Goal: Transaction & Acquisition: Book appointment/travel/reservation

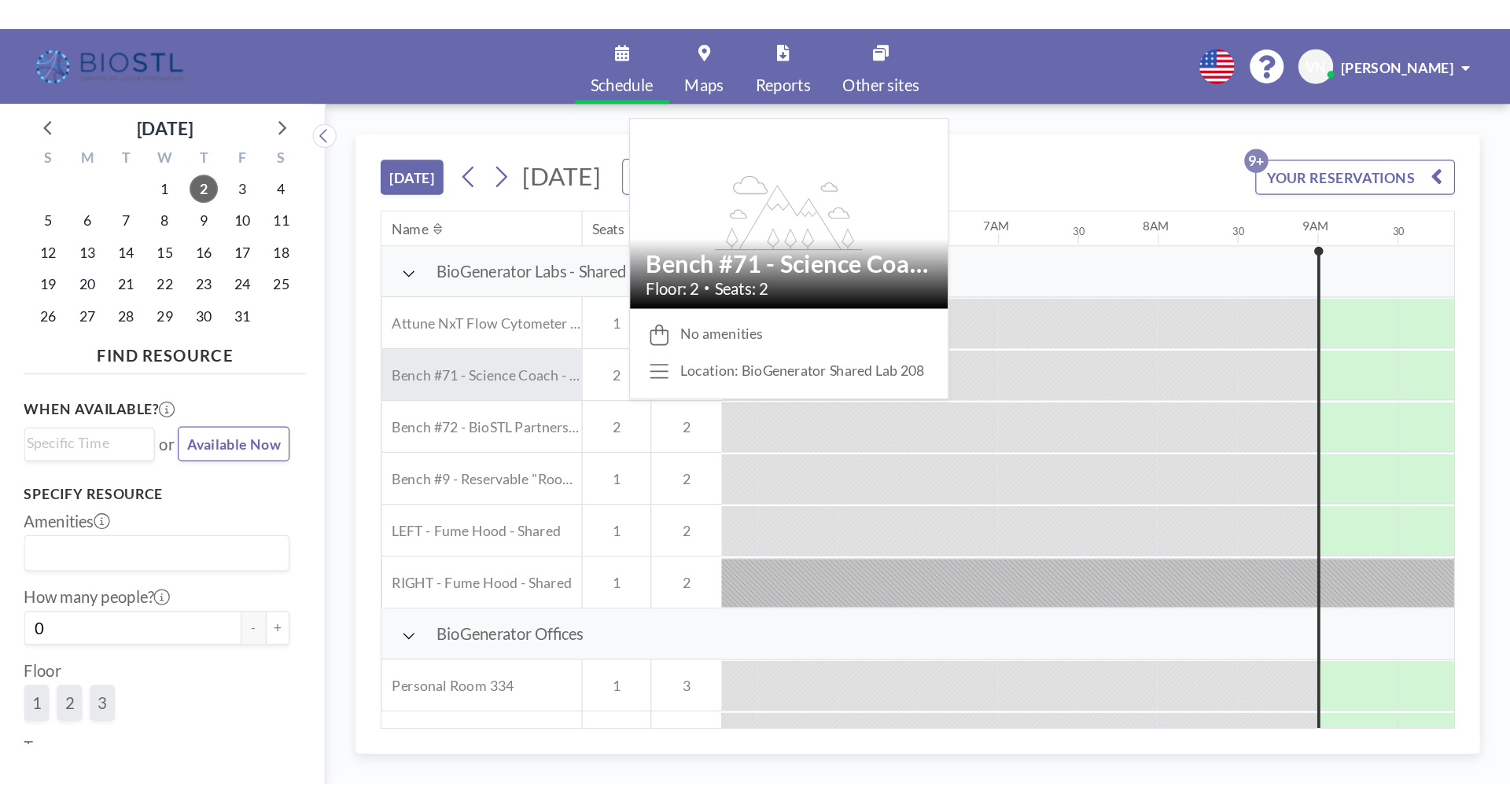
scroll to position [0, 869]
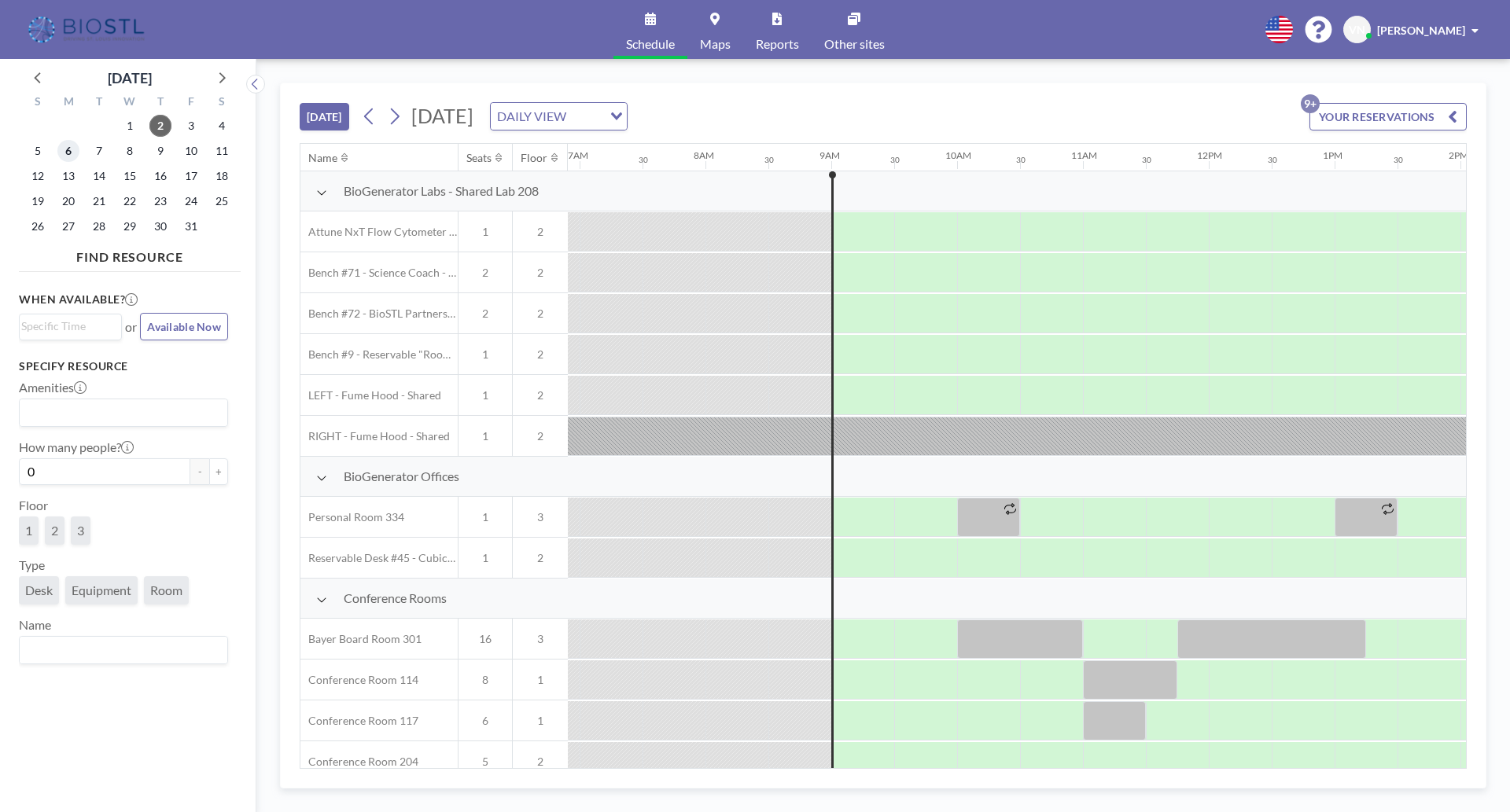
click at [71, 150] on span "6" at bounding box center [68, 151] width 22 height 22
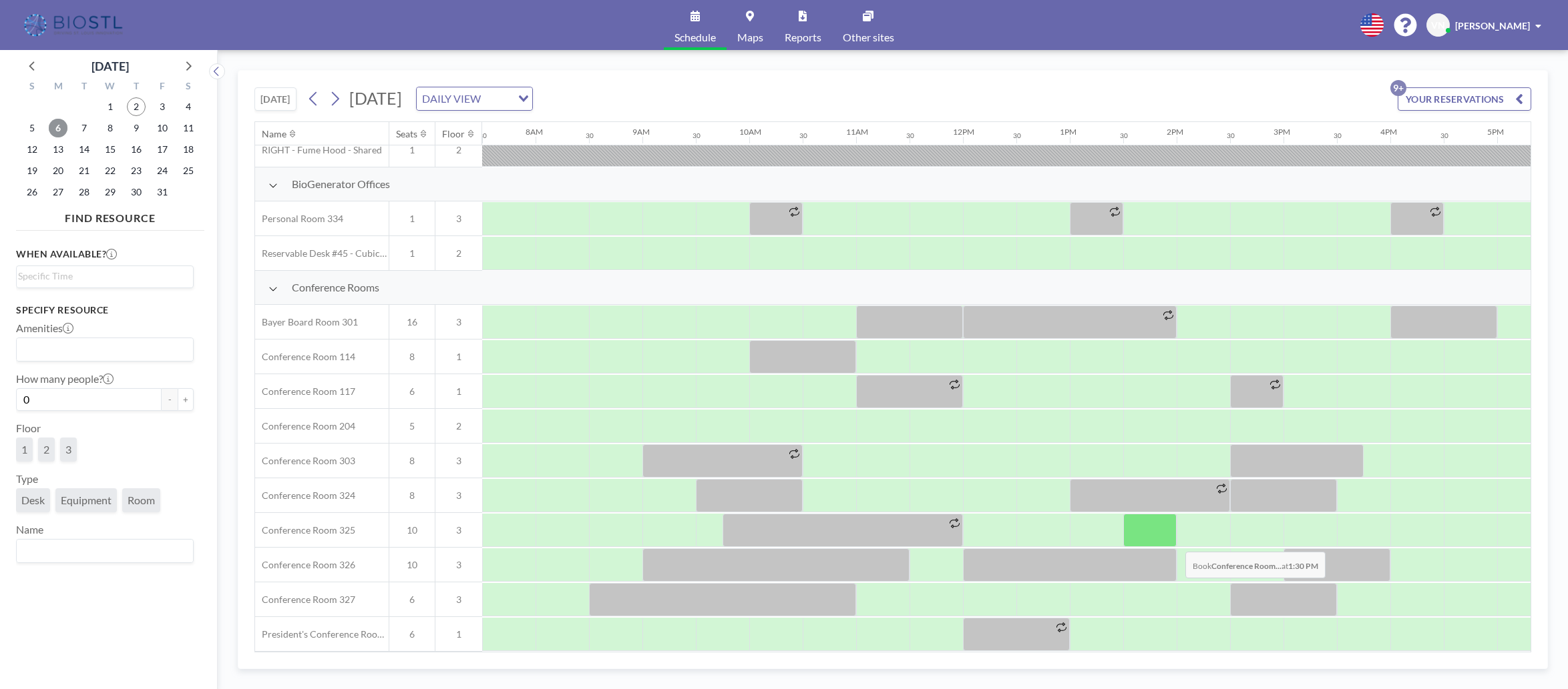
scroll to position [327, 802]
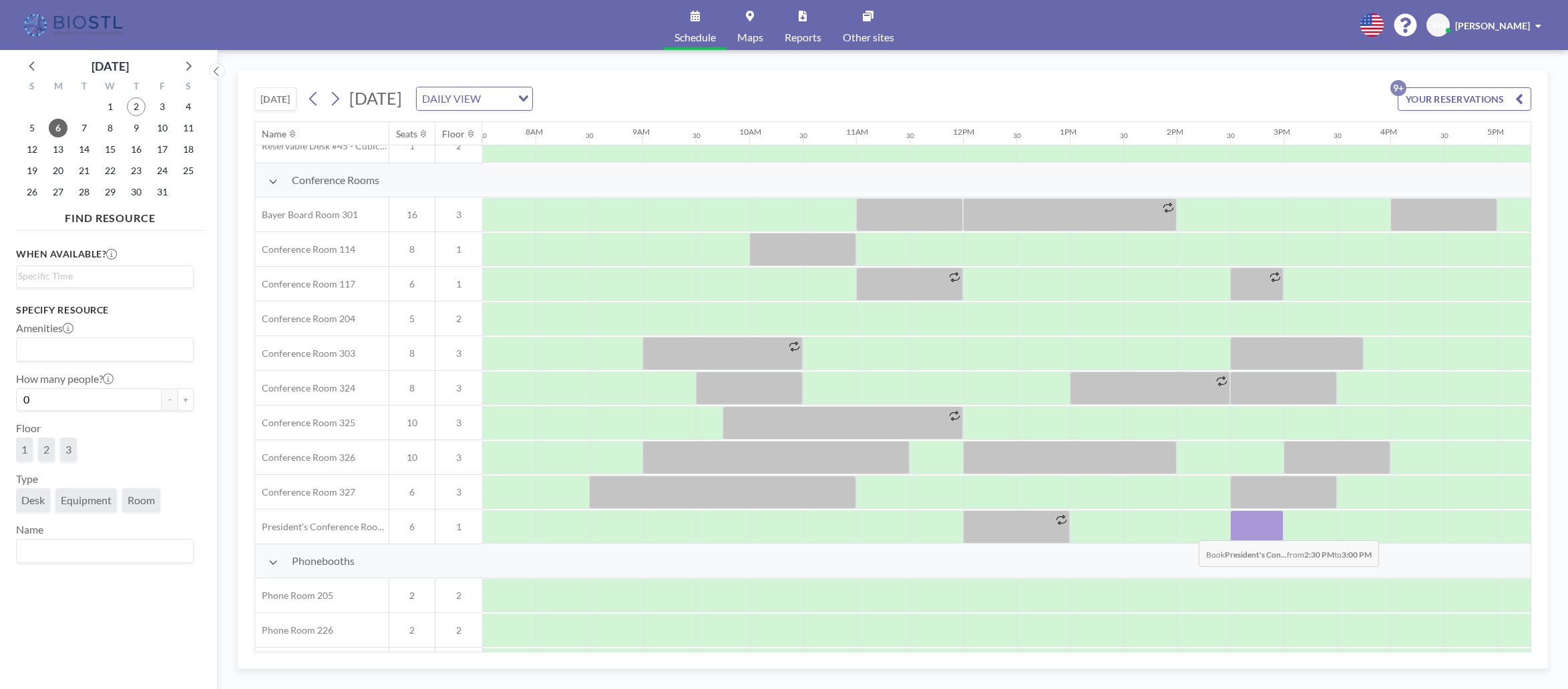
drag, startPoint x: 1246, startPoint y: 528, endPoint x: 1188, endPoint y: 531, distance: 58.1
click at [1008, 504] on div at bounding box center [962, 527] width 2564 height 34
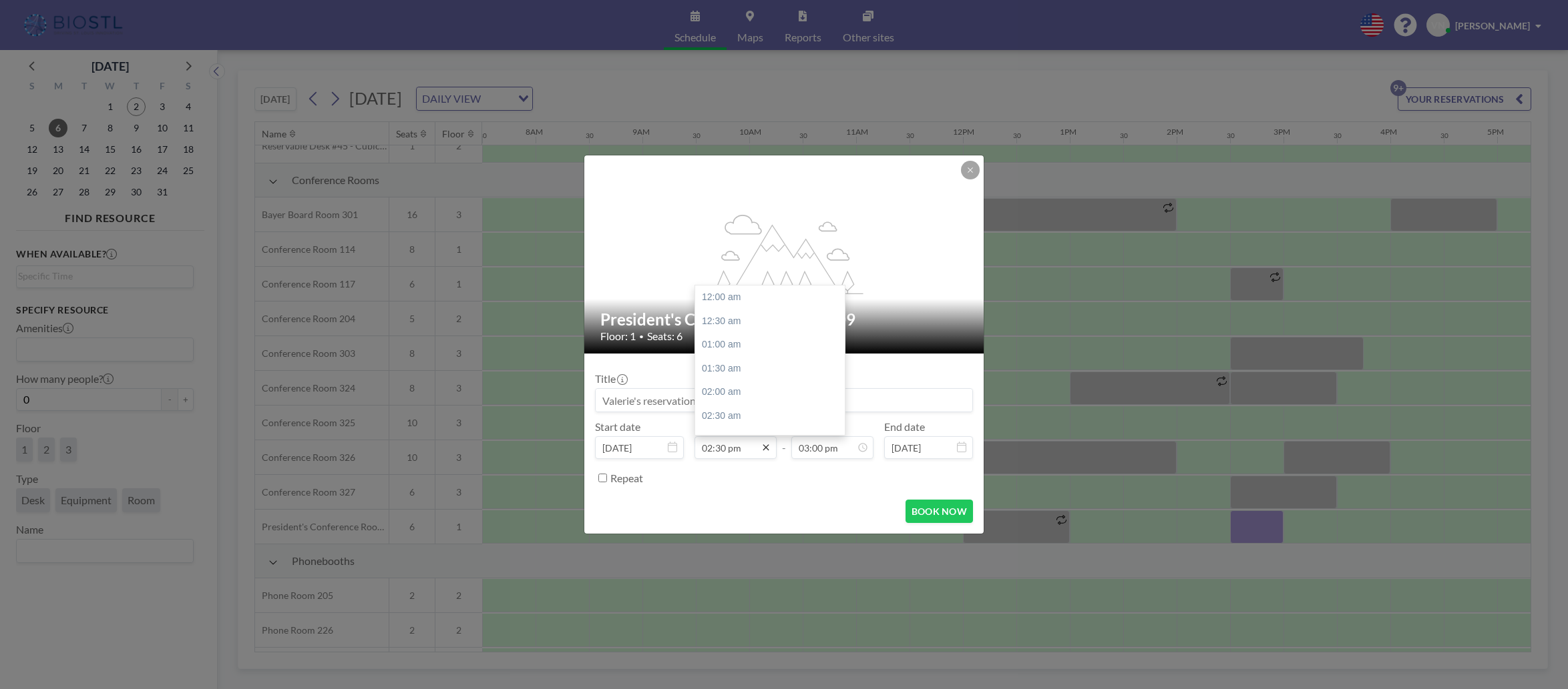
scroll to position [677, 0]
click at [766, 449] on icon at bounding box center [765, 448] width 6 height 6
click at [730, 293] on div "01:30 pm" at bounding box center [773, 301] width 157 height 24
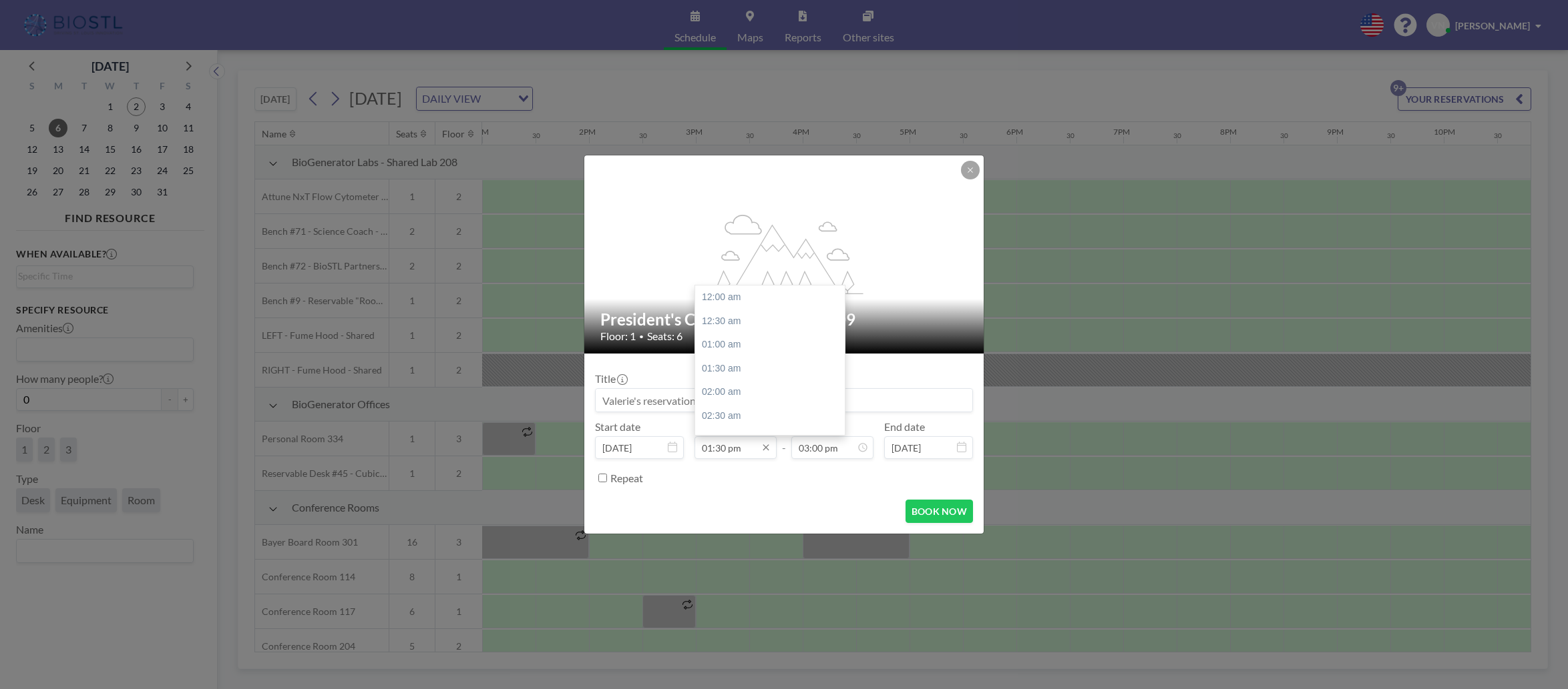
scroll to position [630, 0]
click at [725, 450] on input "01:30 pm" at bounding box center [735, 447] width 82 height 23
type input "01:45 pm"
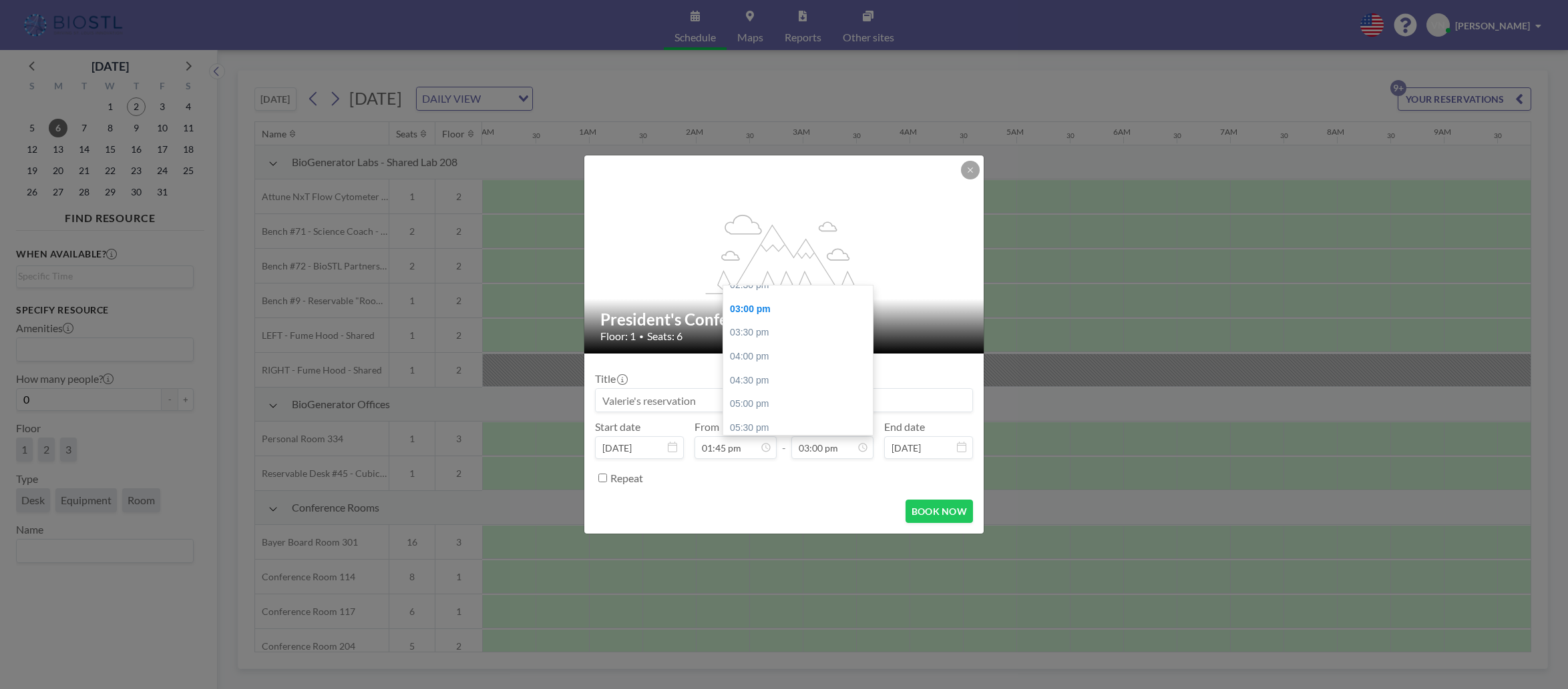
scroll to position [0, 1389]
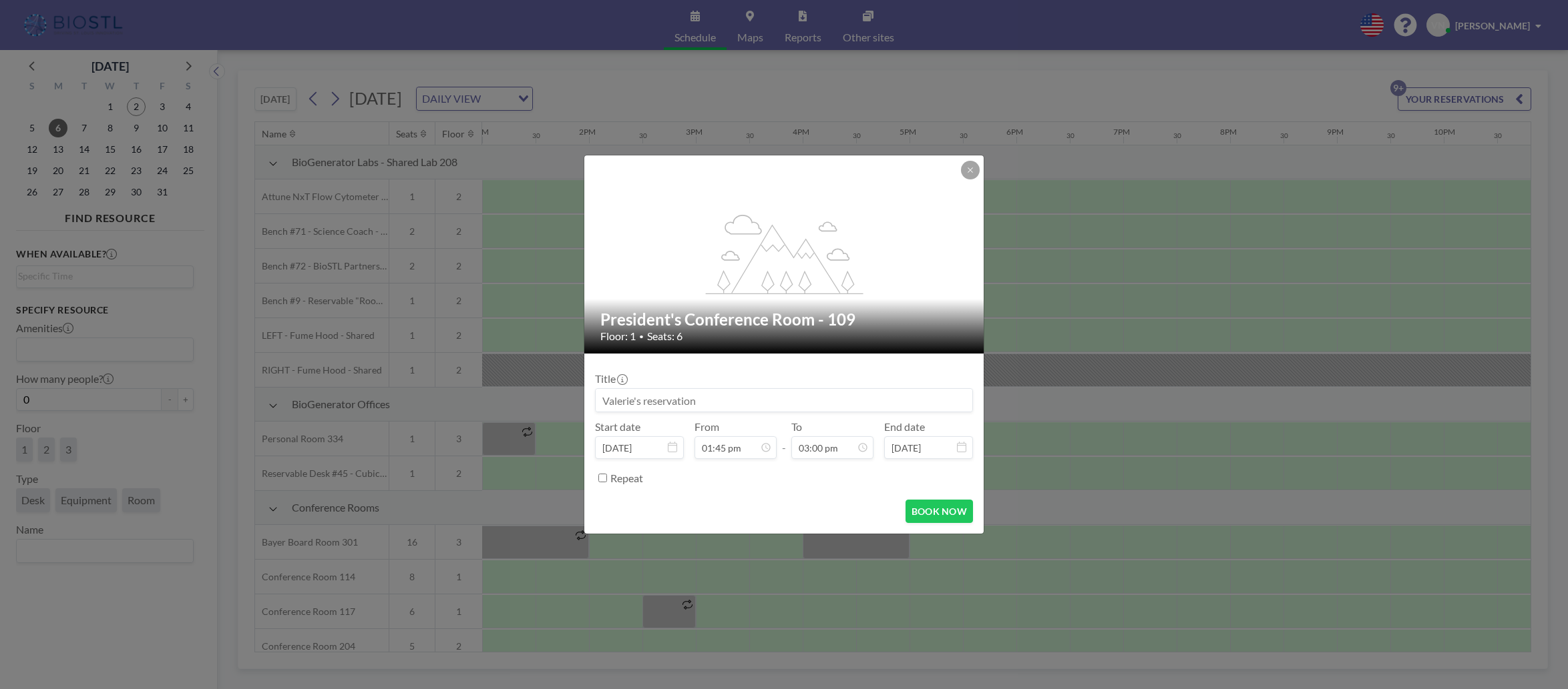
click at [814, 498] on form "Title Start date [DATE] From 01:45 pm - To 03:00 pm End date [DATE] Repeat BOOK…" at bounding box center [783, 443] width 400 height 180
click at [942, 504] on button "BOOK NOW" at bounding box center [939, 512] width 68 height 23
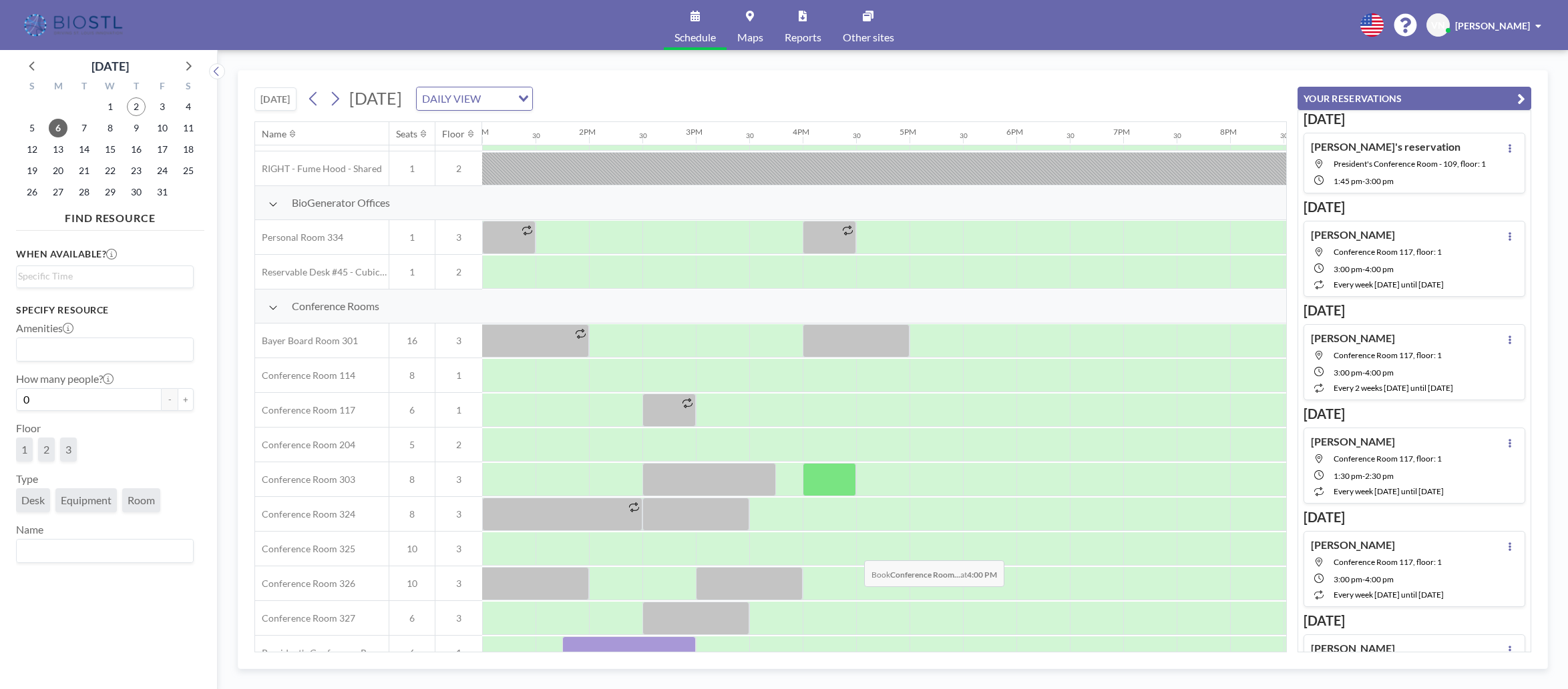
scroll to position [360, 1389]
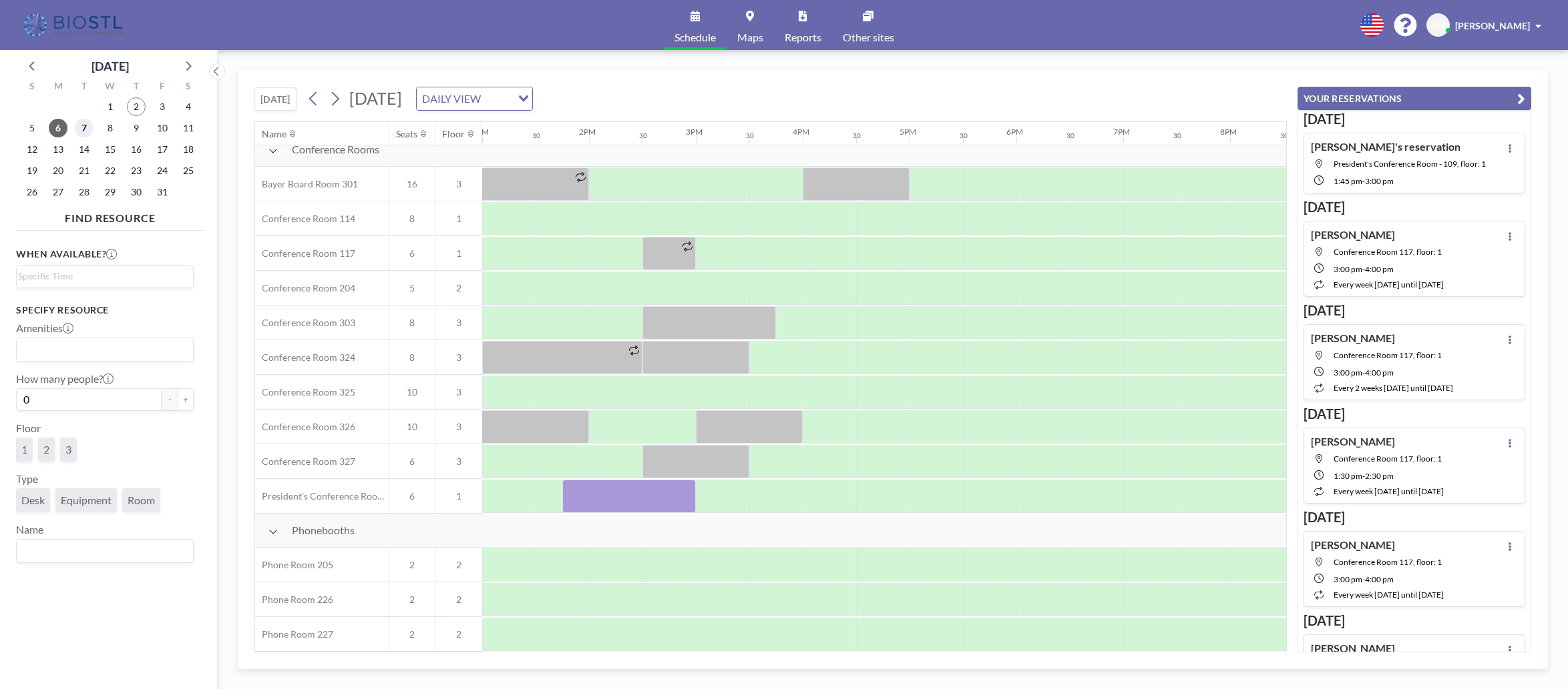
click at [85, 125] on span "7" at bounding box center [84, 128] width 18 height 18
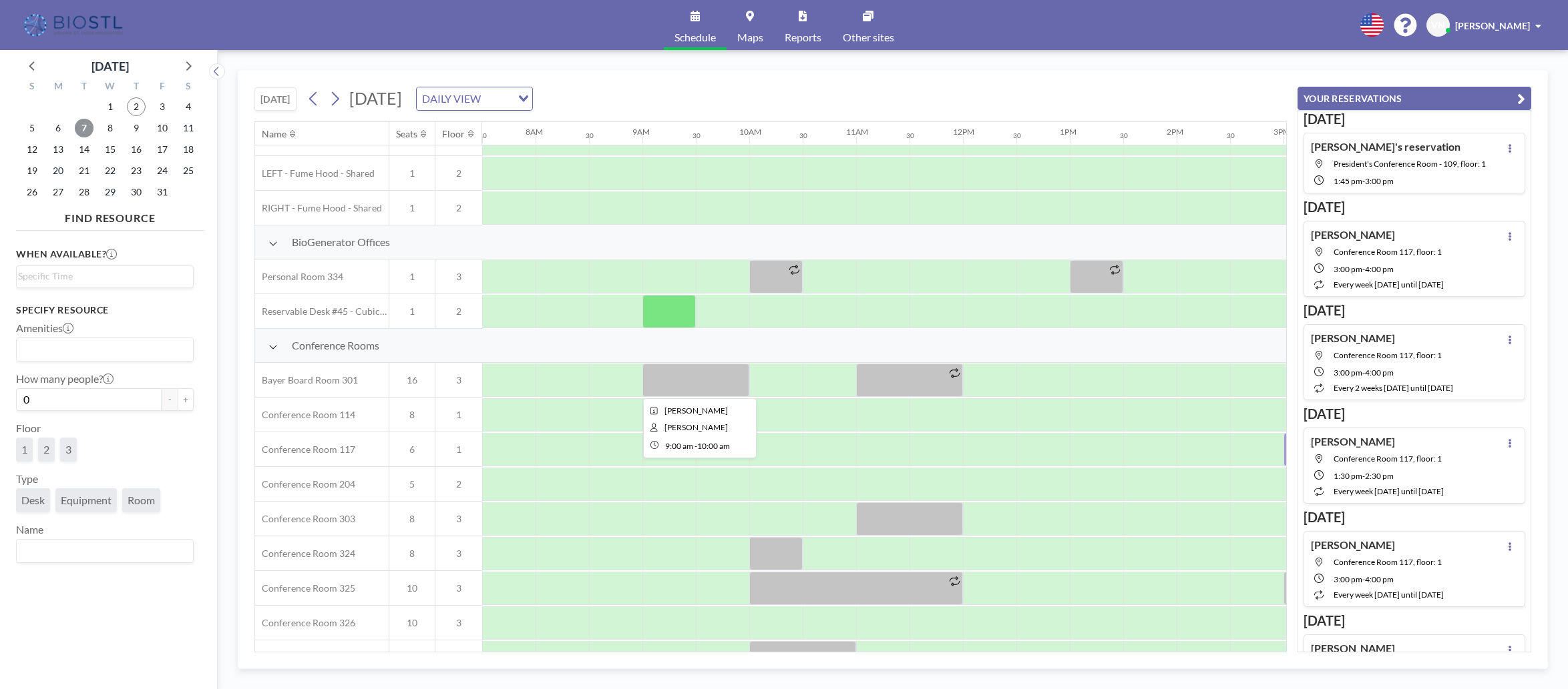
scroll to position [165, 802]
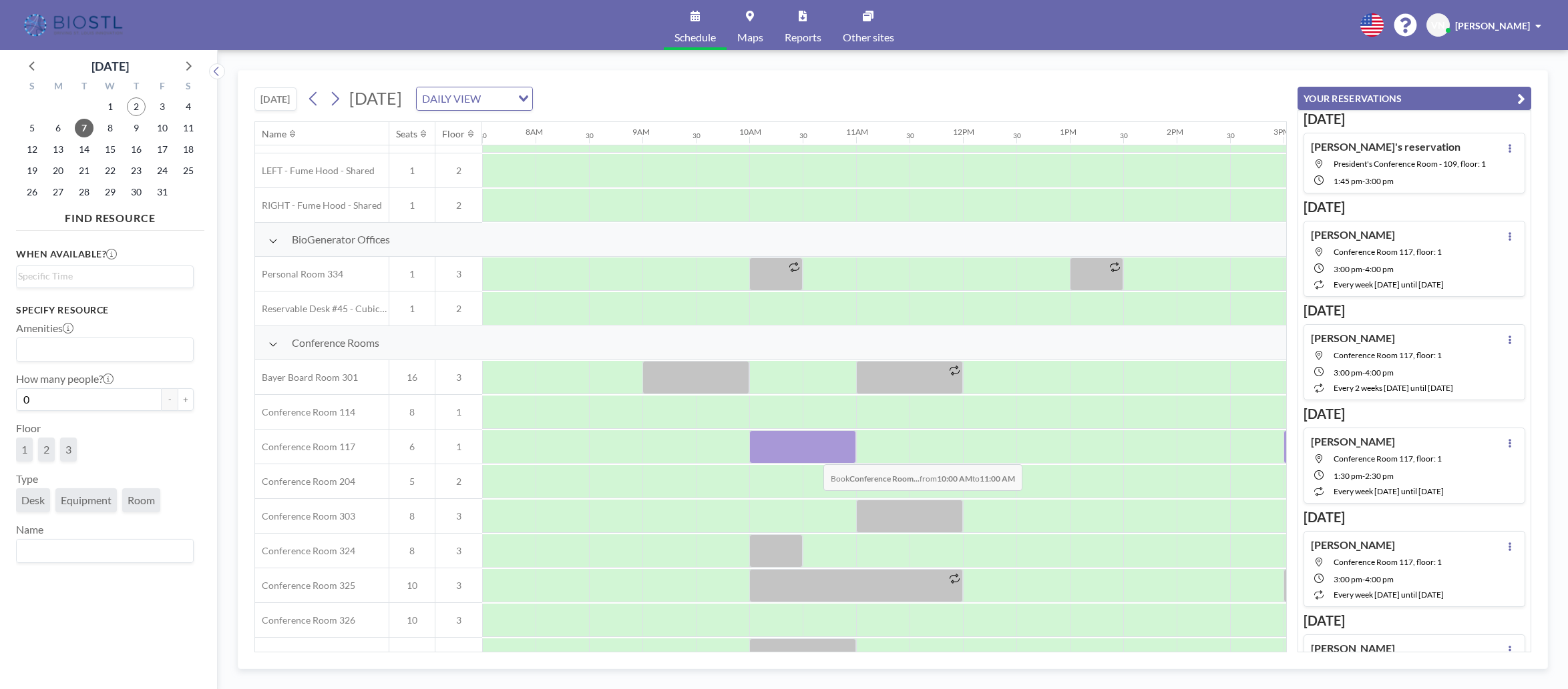
drag, startPoint x: 759, startPoint y: 452, endPoint x: 824, endPoint y: 455, distance: 65.1
click at [824, 455] on div at bounding box center [802, 447] width 107 height 33
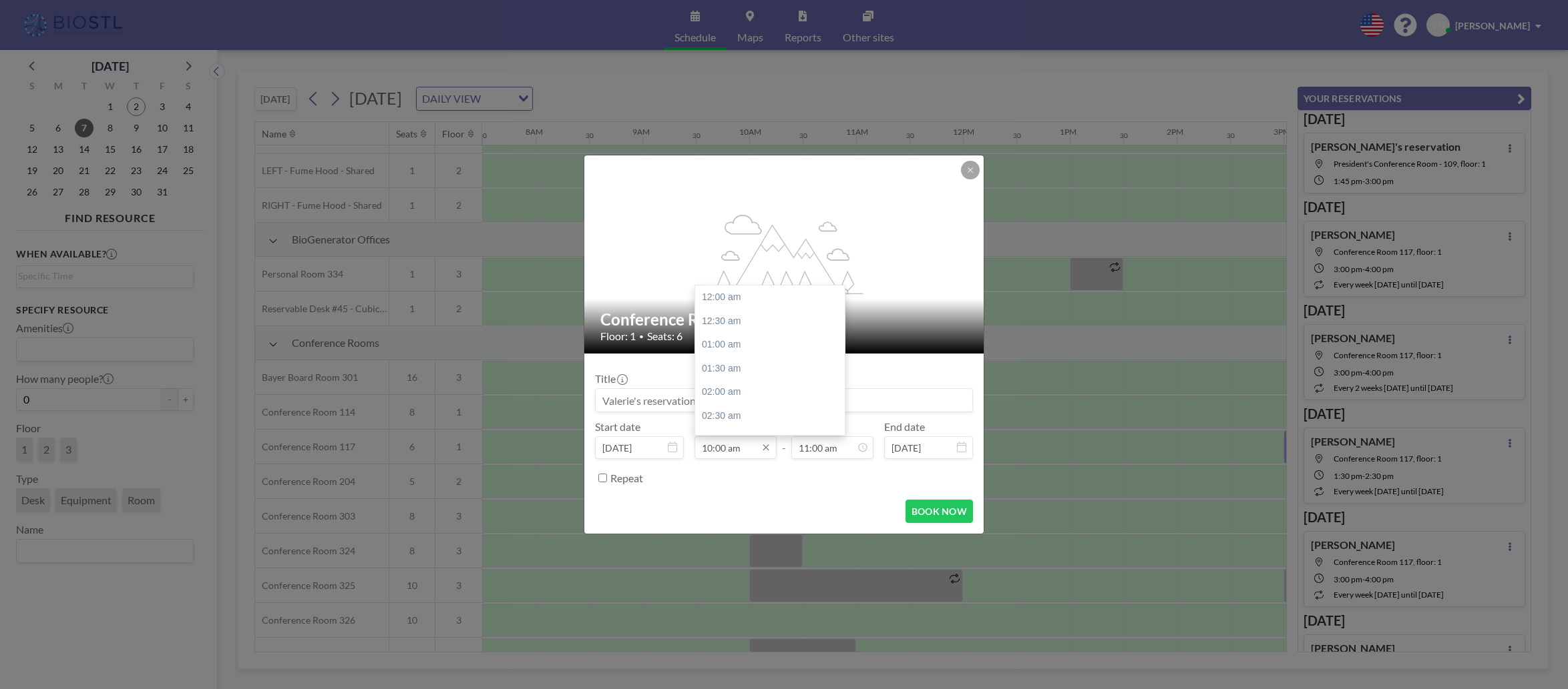
scroll to position [467, 0]
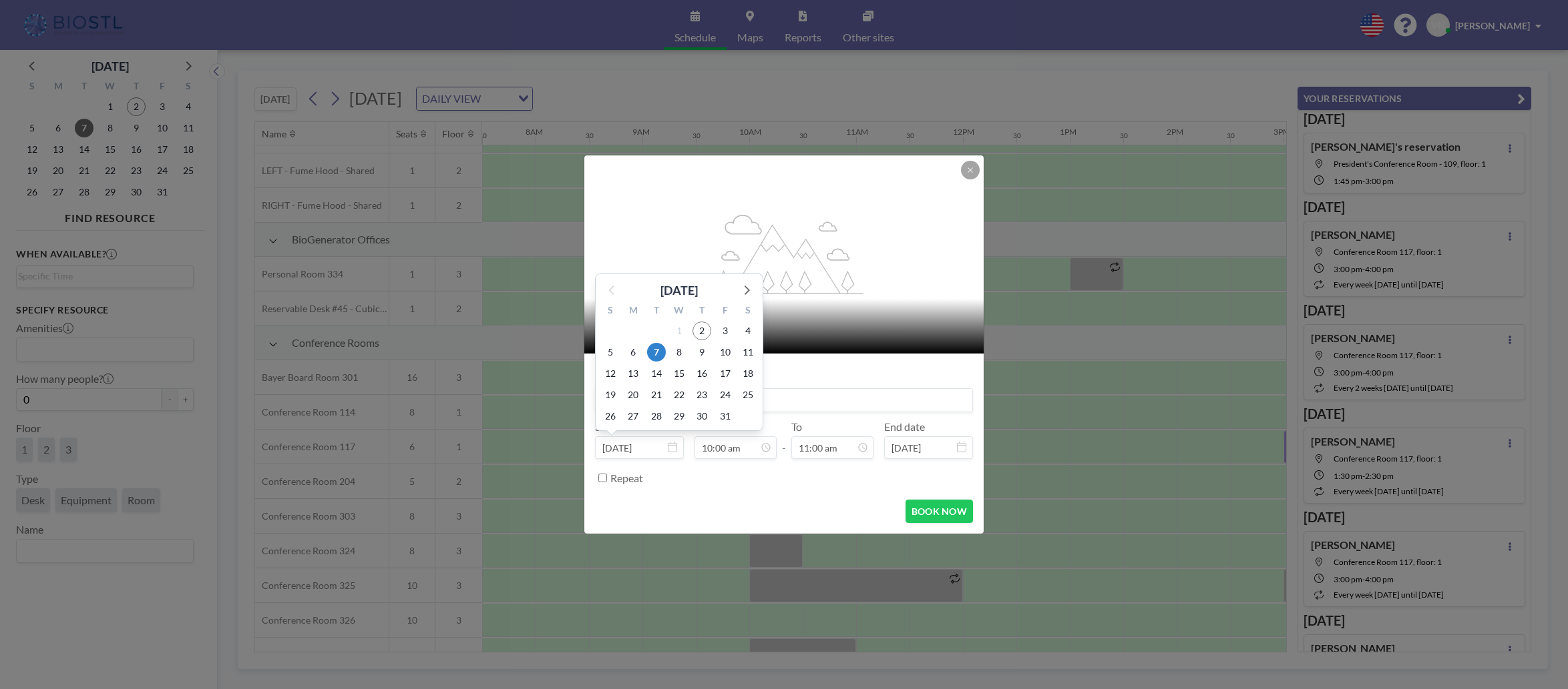
drag, startPoint x: 725, startPoint y: 449, endPoint x: 655, endPoint y: 443, distance: 70.3
click at [655, 443] on div "Start date [DATE] [DATE] S M T W T F S 28 29 30 1 2 3 4 5 6 7 8 9 10 11 12 13 1…" at bounding box center [783, 440] width 378 height 39
type input "10:00 am"
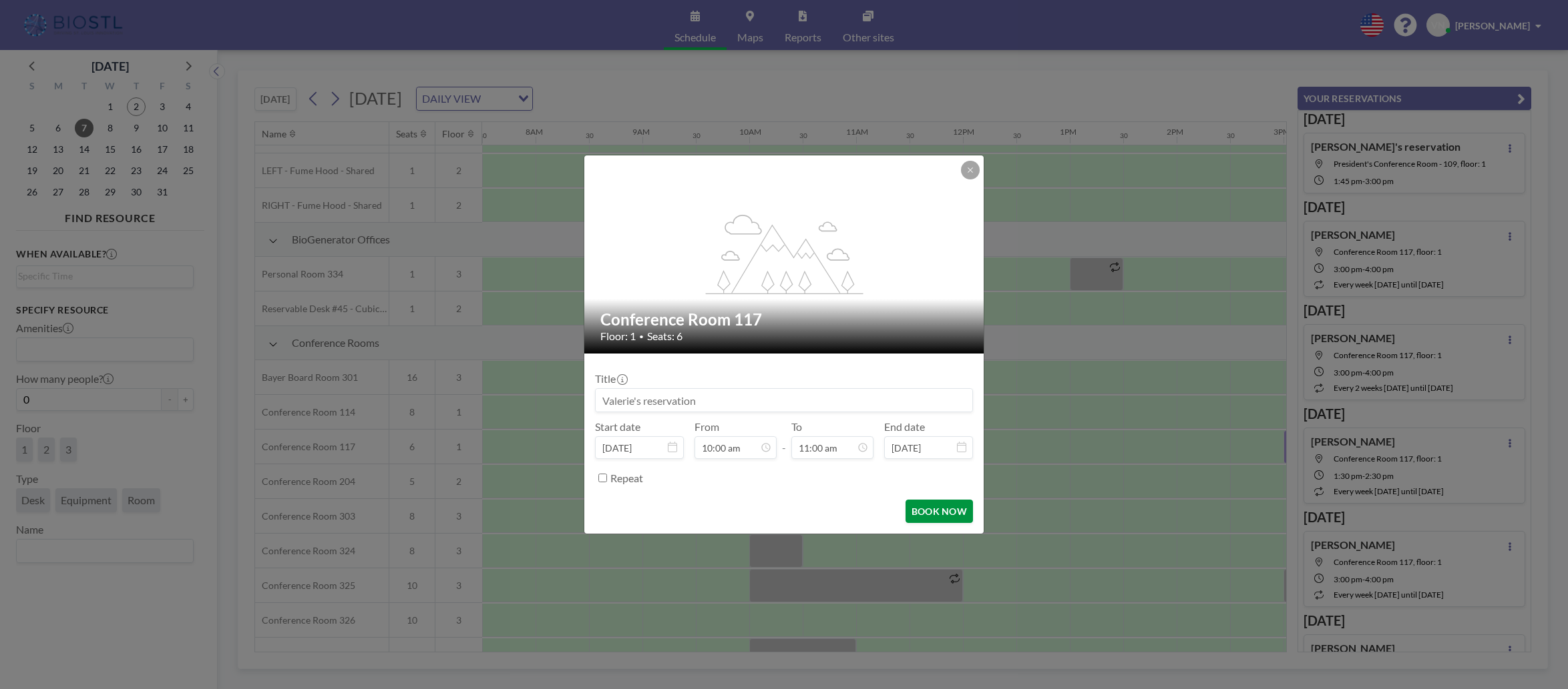
click at [957, 504] on button "BOOK NOW" at bounding box center [939, 512] width 68 height 23
